Goal: Transaction & Acquisition: Purchase product/service

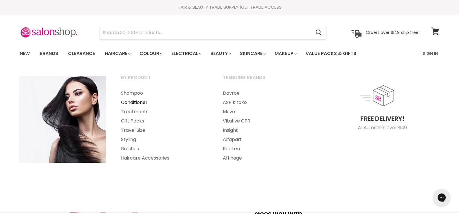
click at [131, 101] on link "Conditioner" at bounding box center [164, 102] width 101 height 9
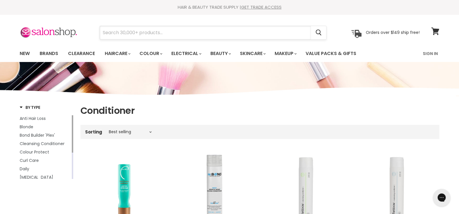
click at [152, 31] on input "Search" at bounding box center [205, 32] width 211 height 13
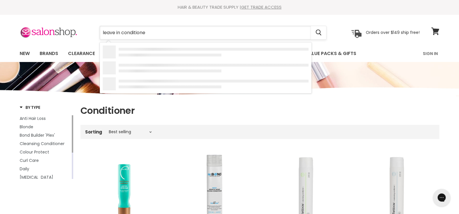
type input "leave in conditioner"
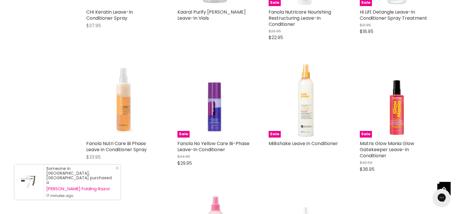
scroll to position [462, 0]
